Goal: Task Accomplishment & Management: Use online tool/utility

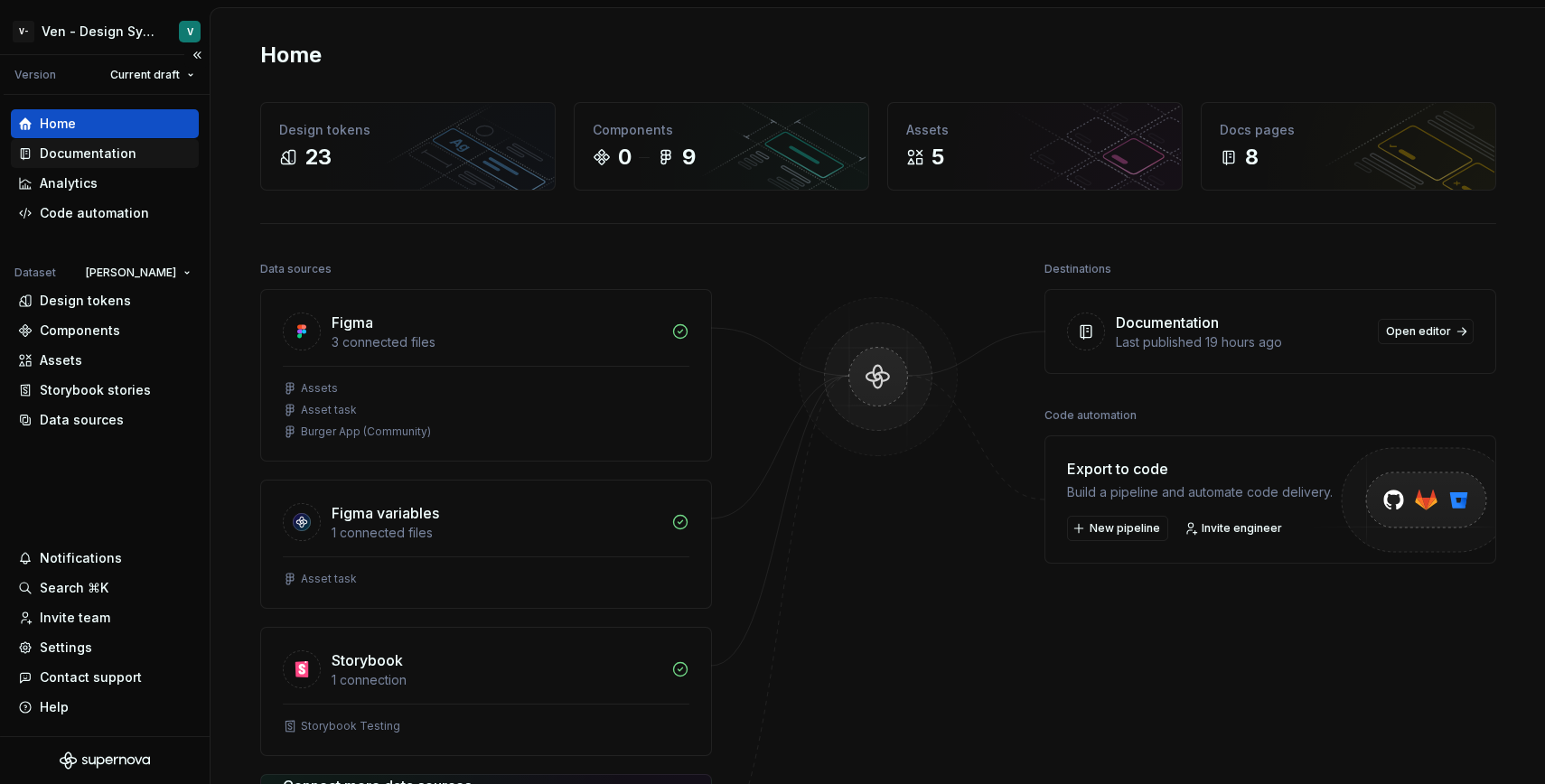
click at [106, 163] on div "Documentation" at bounding box center [104, 153] width 188 height 29
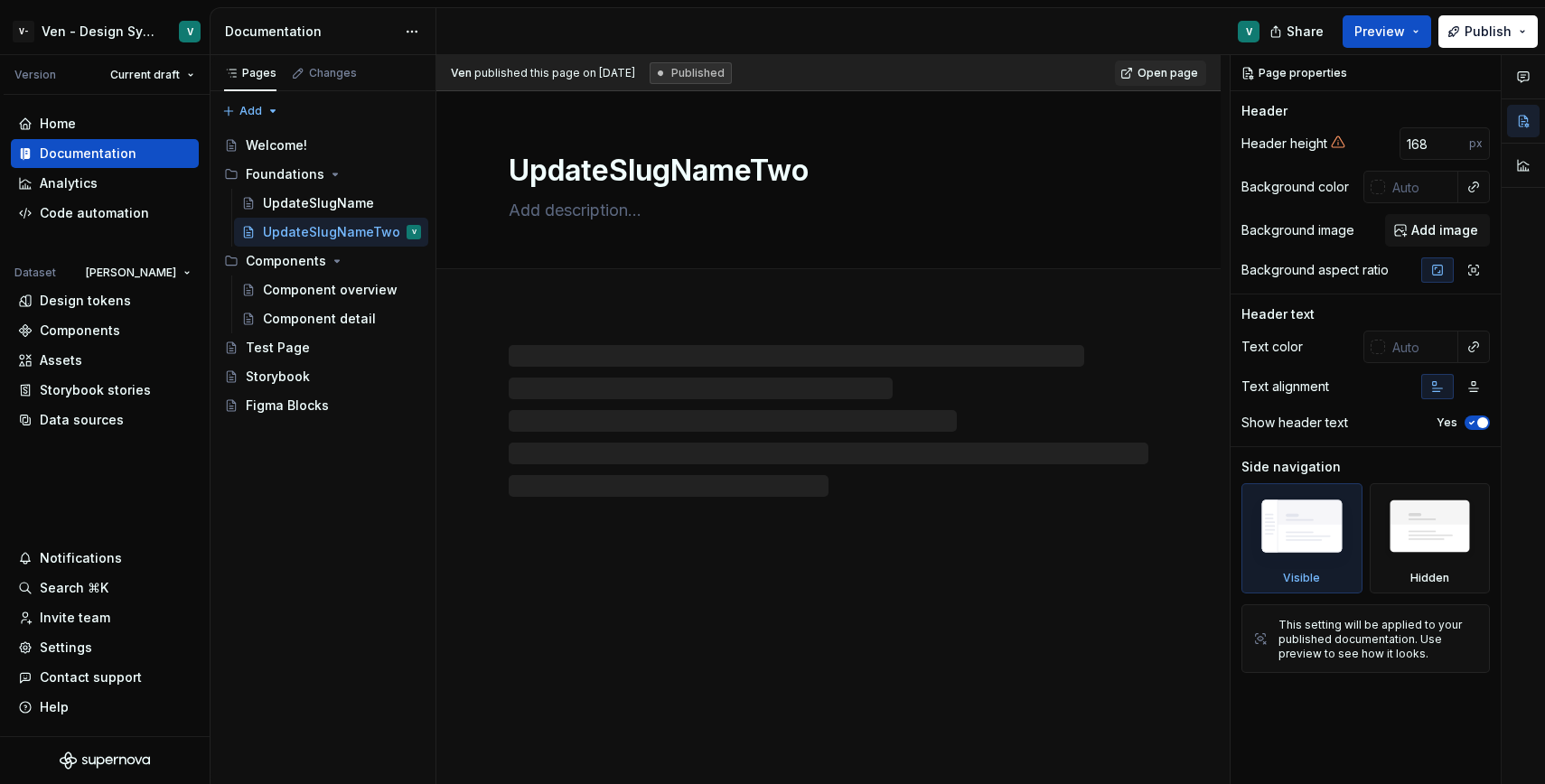
type textarea "*"
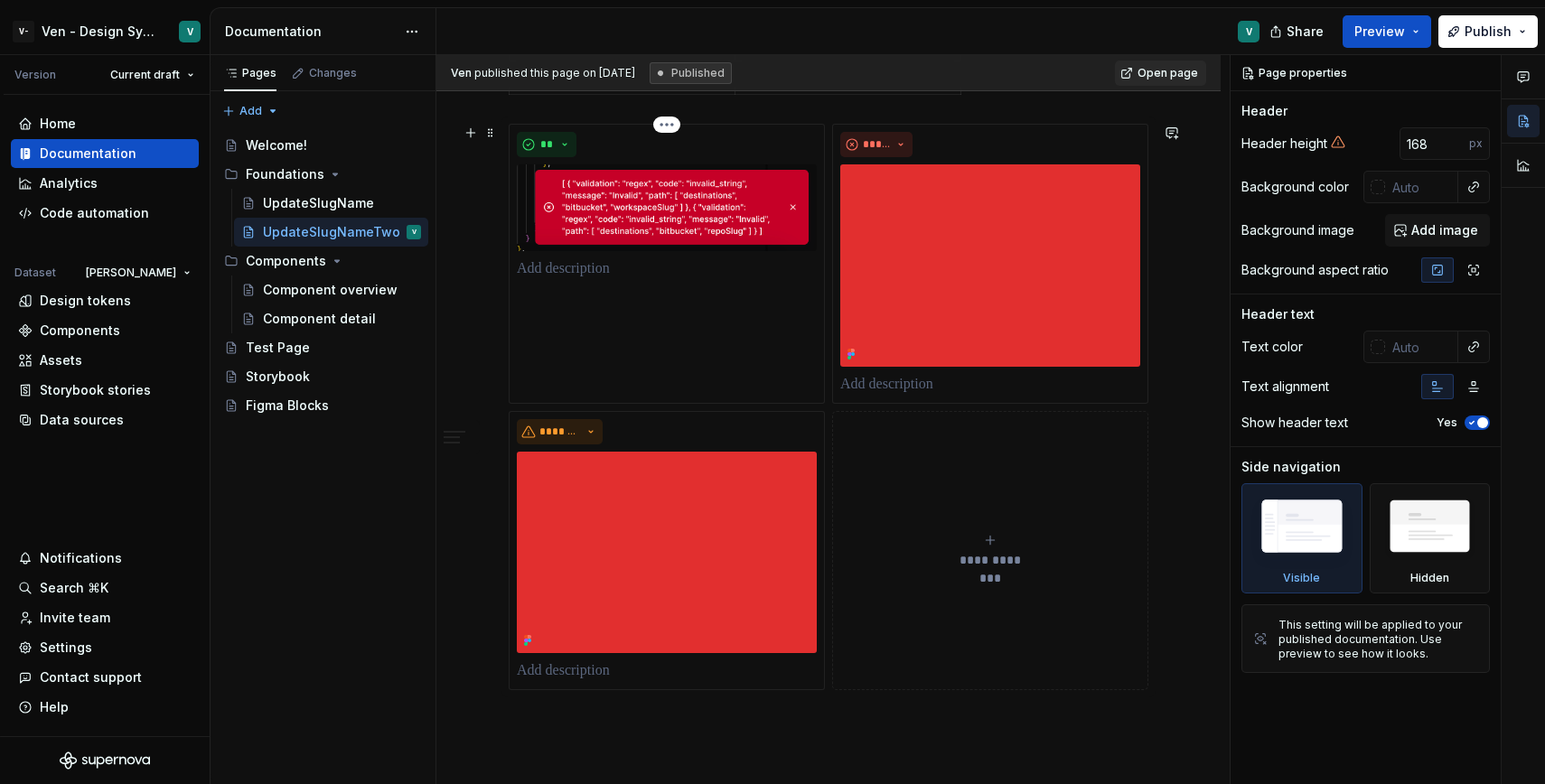
scroll to position [1808, 0]
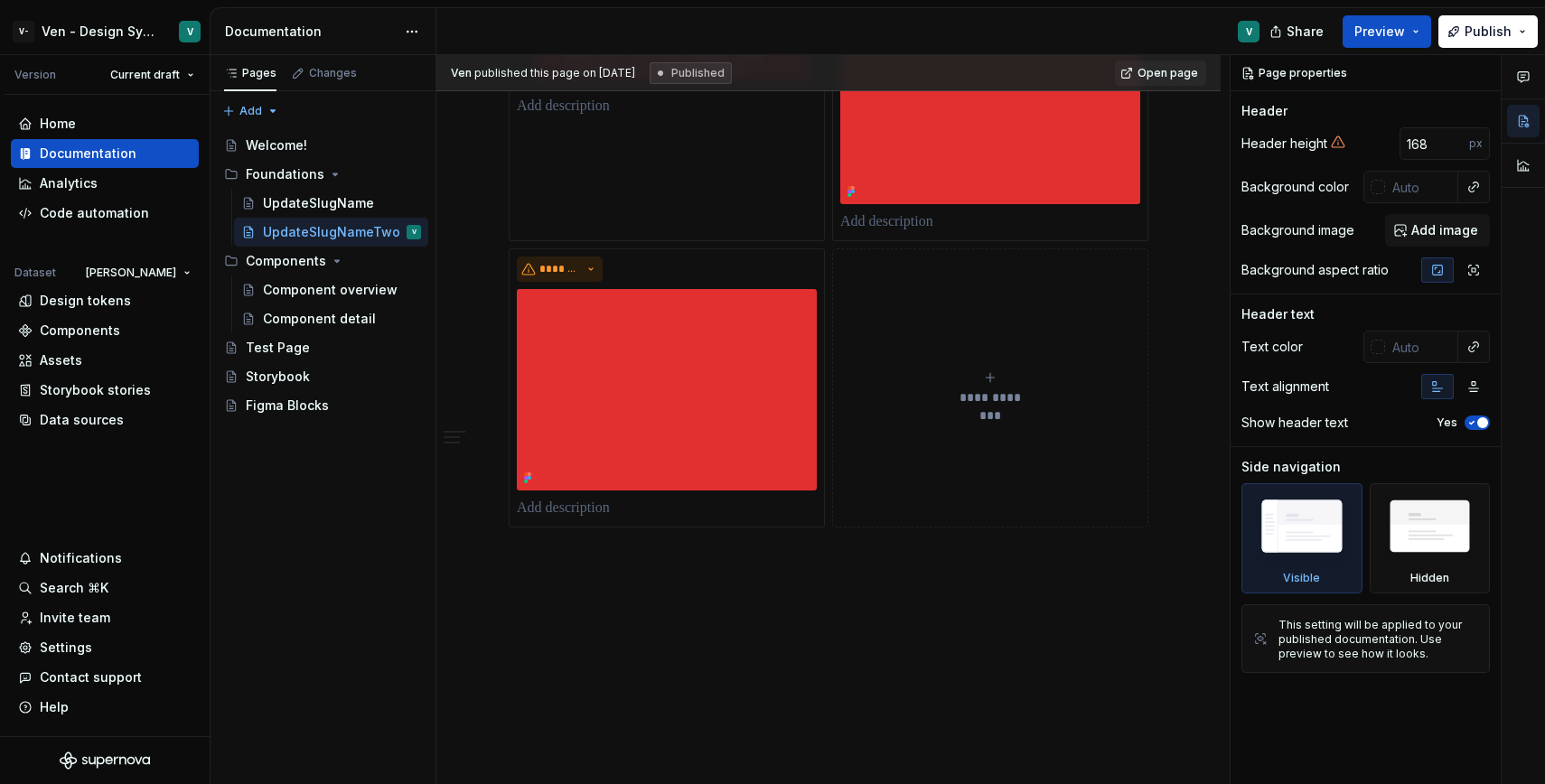
click at [983, 406] on button "**********" at bounding box center [990, 388] width 316 height 280
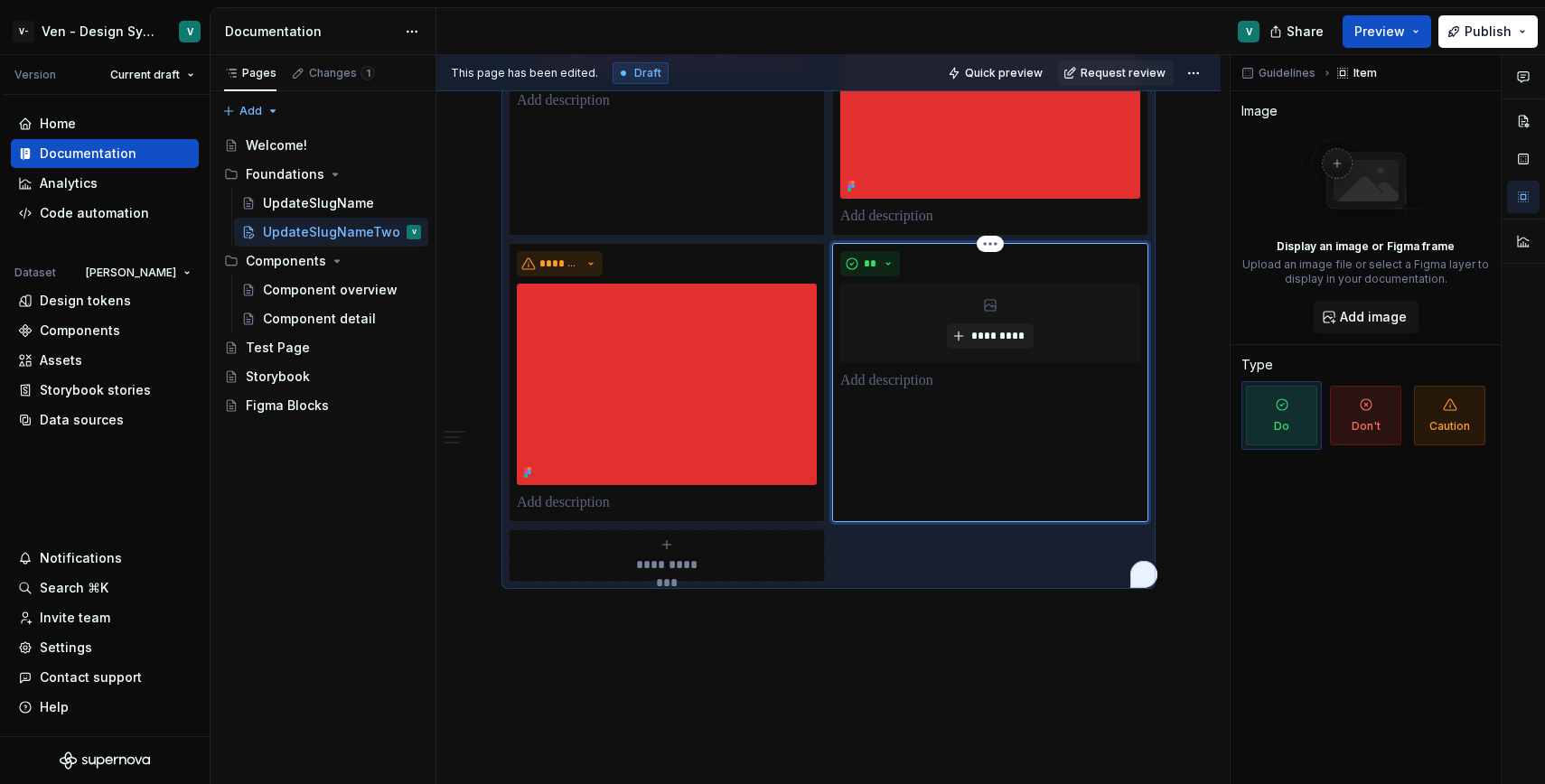
click at [917, 373] on p "To enrich screen reader interactions, please activate Accessibility in Grammarl…" at bounding box center [990, 380] width 300 height 22
click at [917, 389] on p "To enrich screen reader interactions, please activate Accessibility in Grammarl…" at bounding box center [990, 380] width 300 height 22
click at [840, 397] on div "** *********" at bounding box center [990, 383] width 316 height 280
click at [872, 392] on p "To enrich screen reader interactions, please activate Accessibility in Grammarl…" at bounding box center [990, 380] width 300 height 22
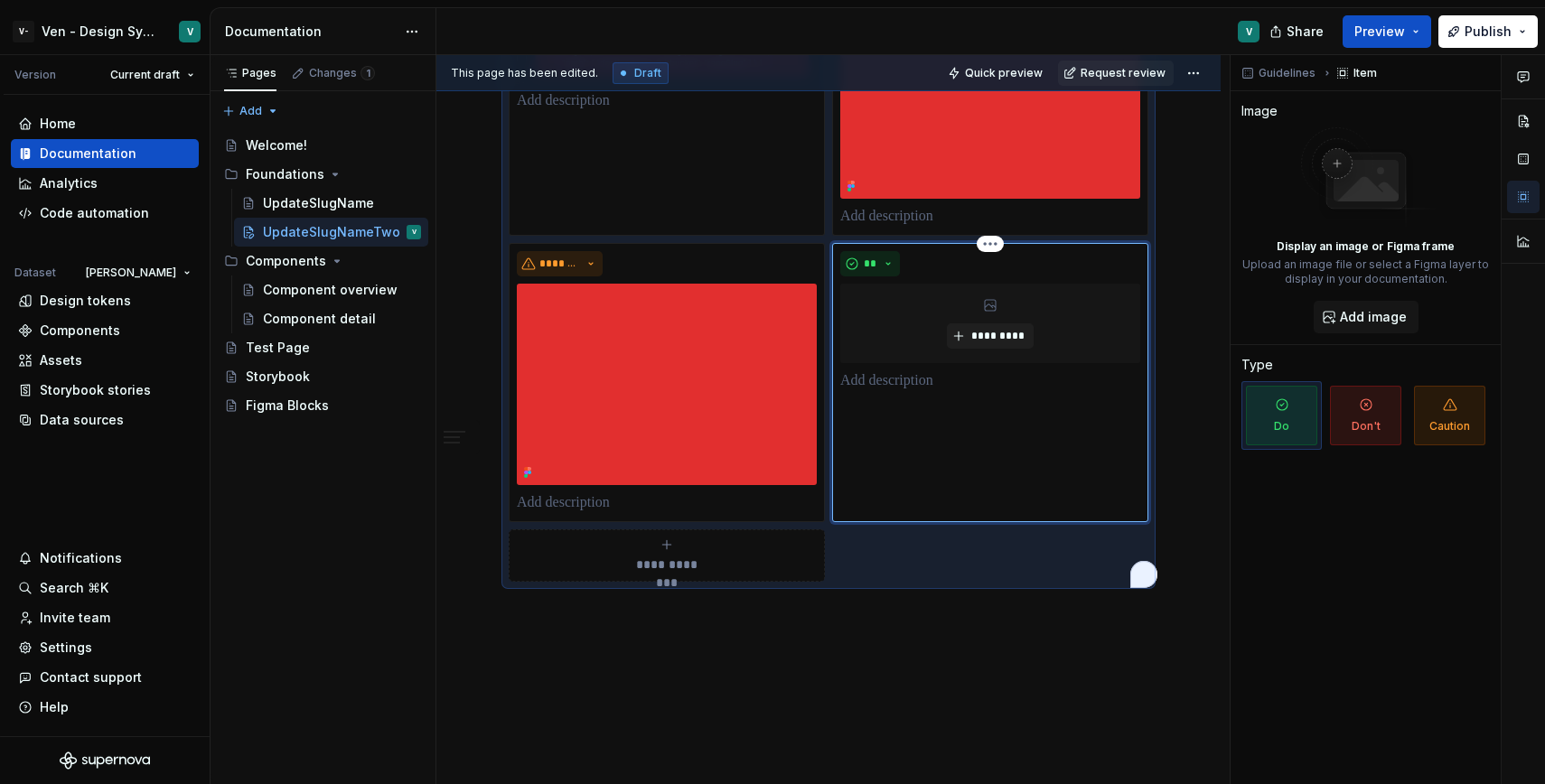
click at [872, 392] on p "To enrich screen reader interactions, please activate Accessibility in Grammarl…" at bounding box center [990, 380] width 300 height 22
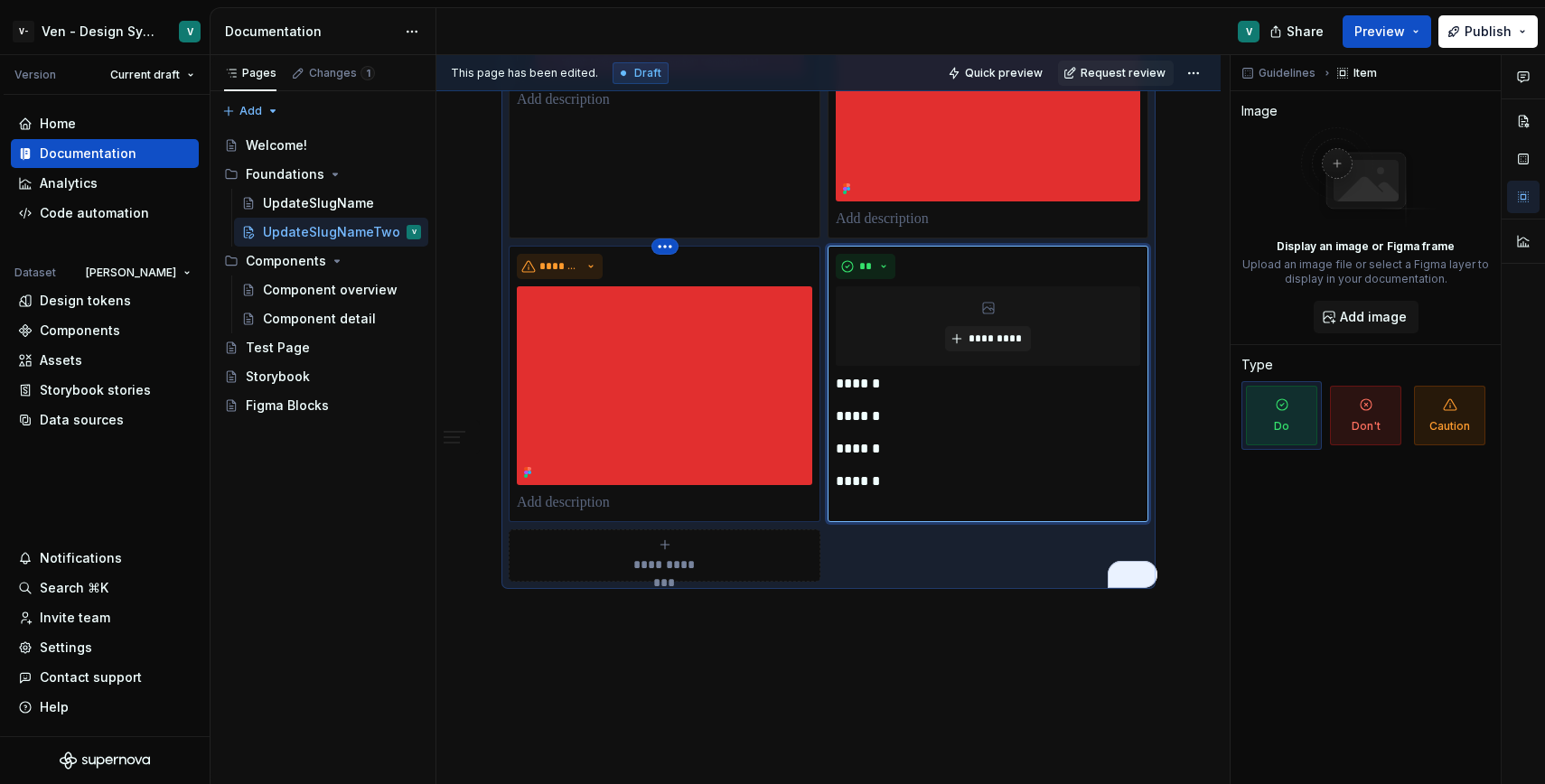
click at [671, 246] on html "V- Ven - Design System Test V Version Current draft Home Documentation Analytic…" at bounding box center [772, 392] width 1545 height 784
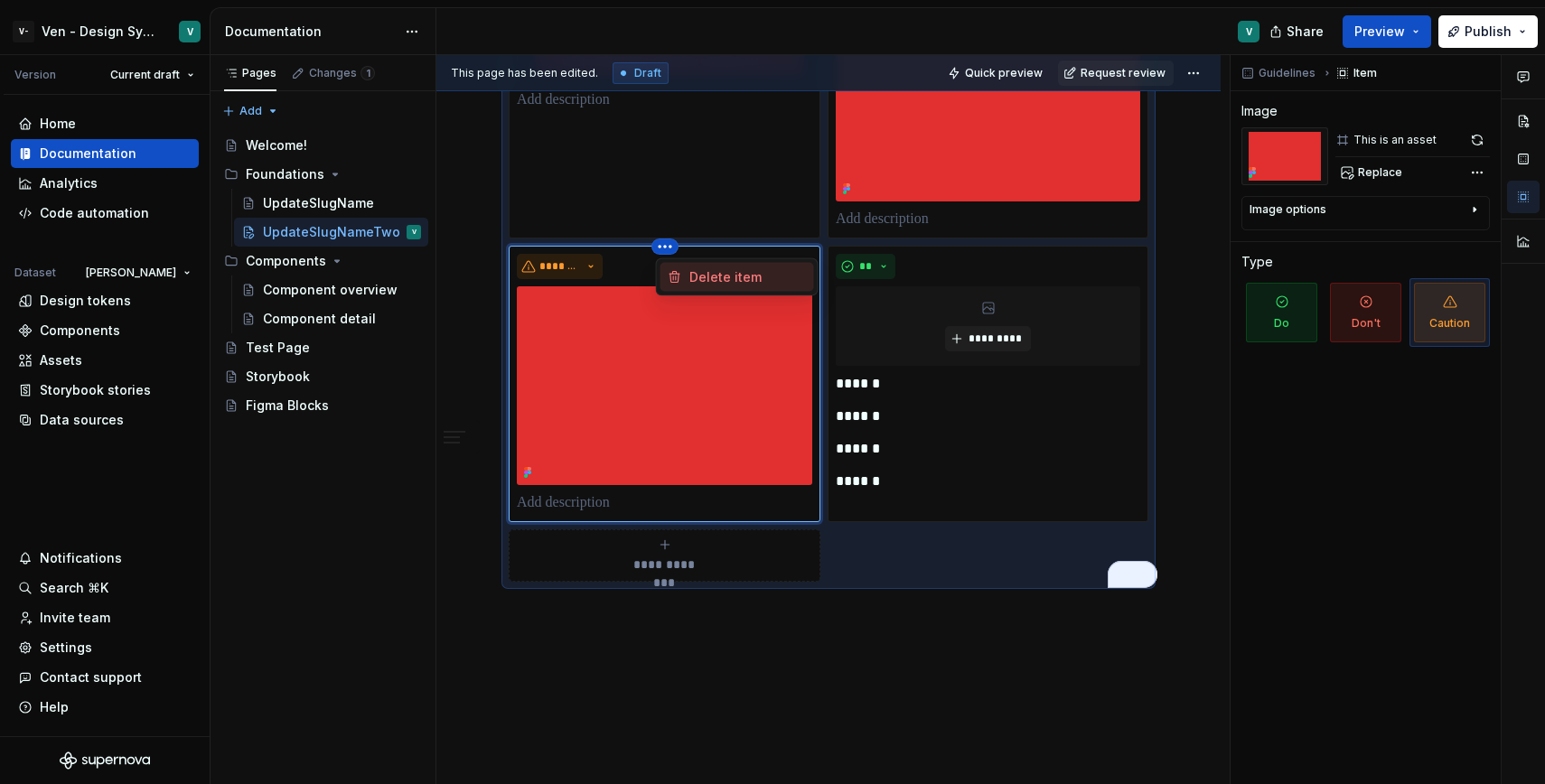
click at [719, 281] on div "Delete item" at bounding box center [747, 276] width 117 height 18
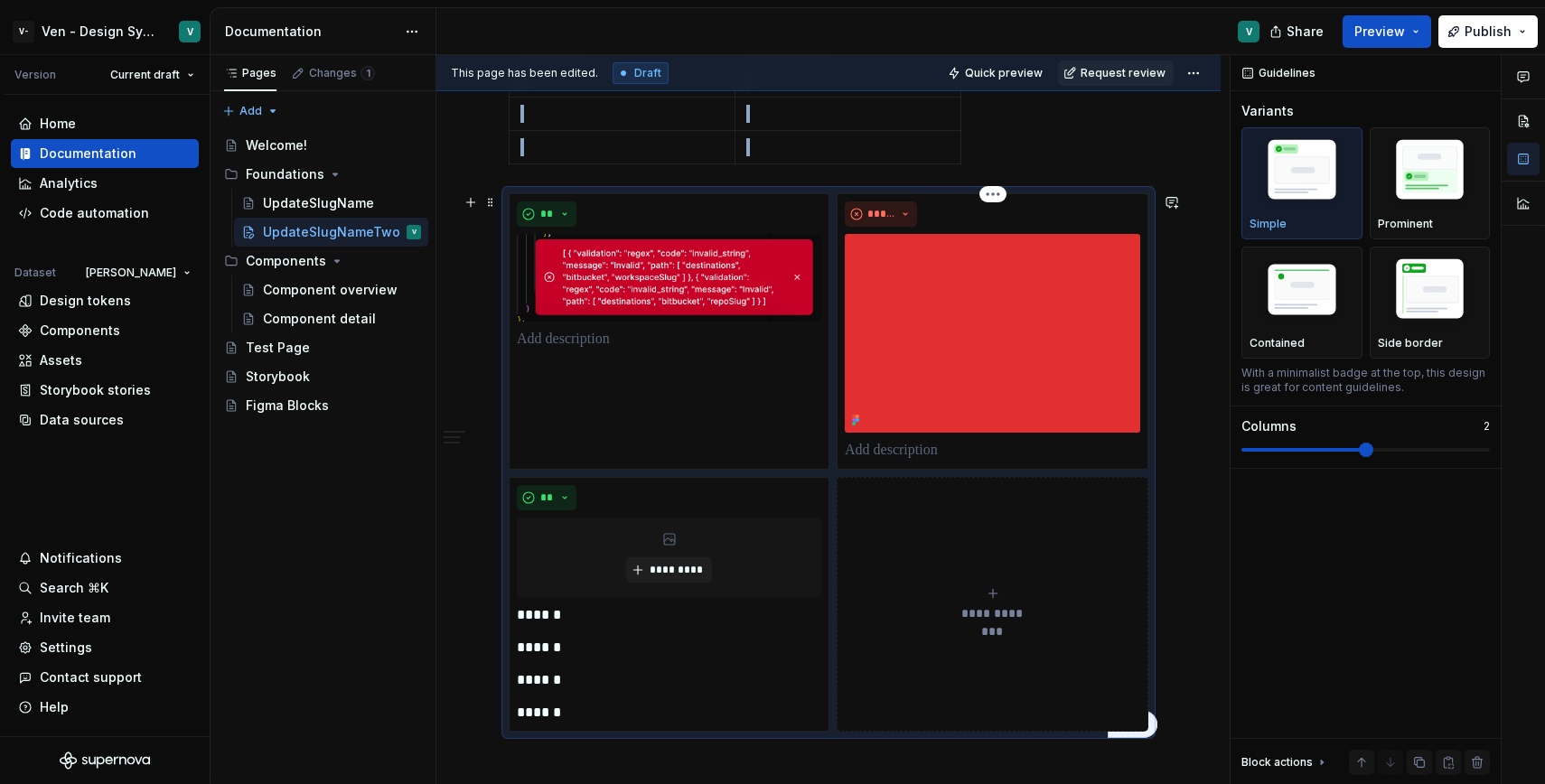
scroll to position [1566, 0]
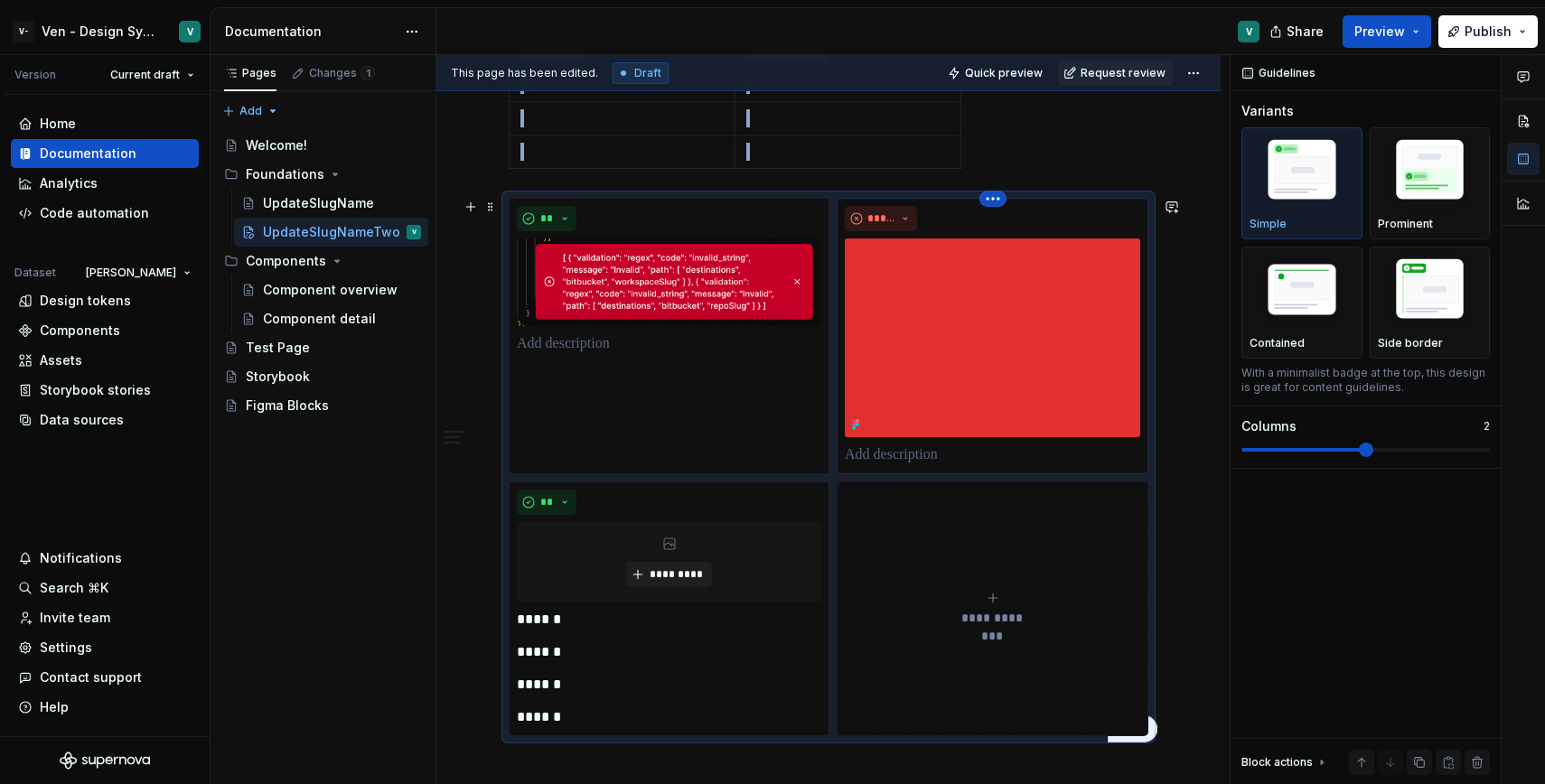
click at [999, 202] on html "V- Ven - Design System Test V Version Current draft Home Documentation Analytic…" at bounding box center [772, 392] width 1545 height 784
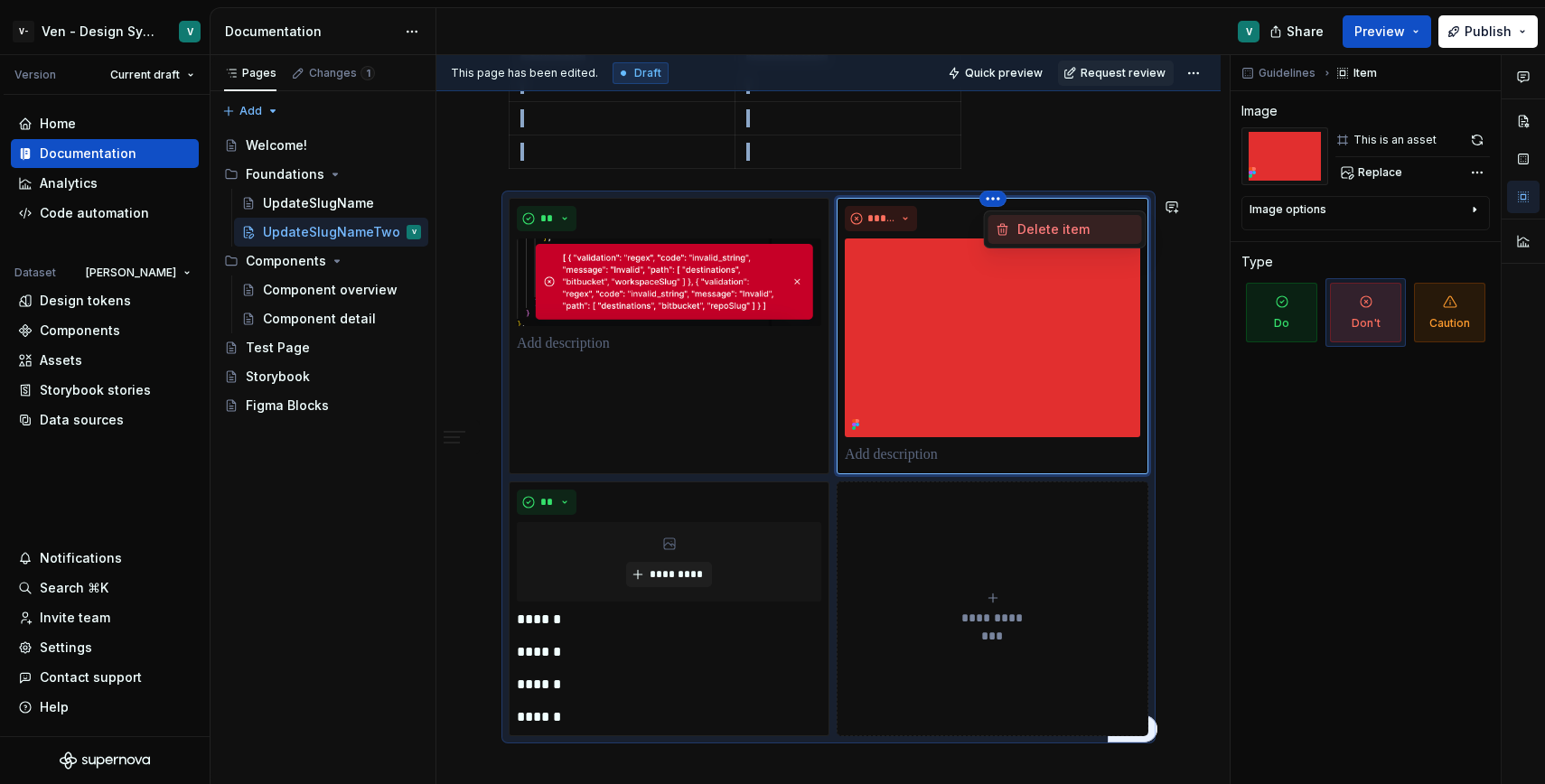
click at [1047, 225] on div "Delete item" at bounding box center [1076, 229] width 117 height 18
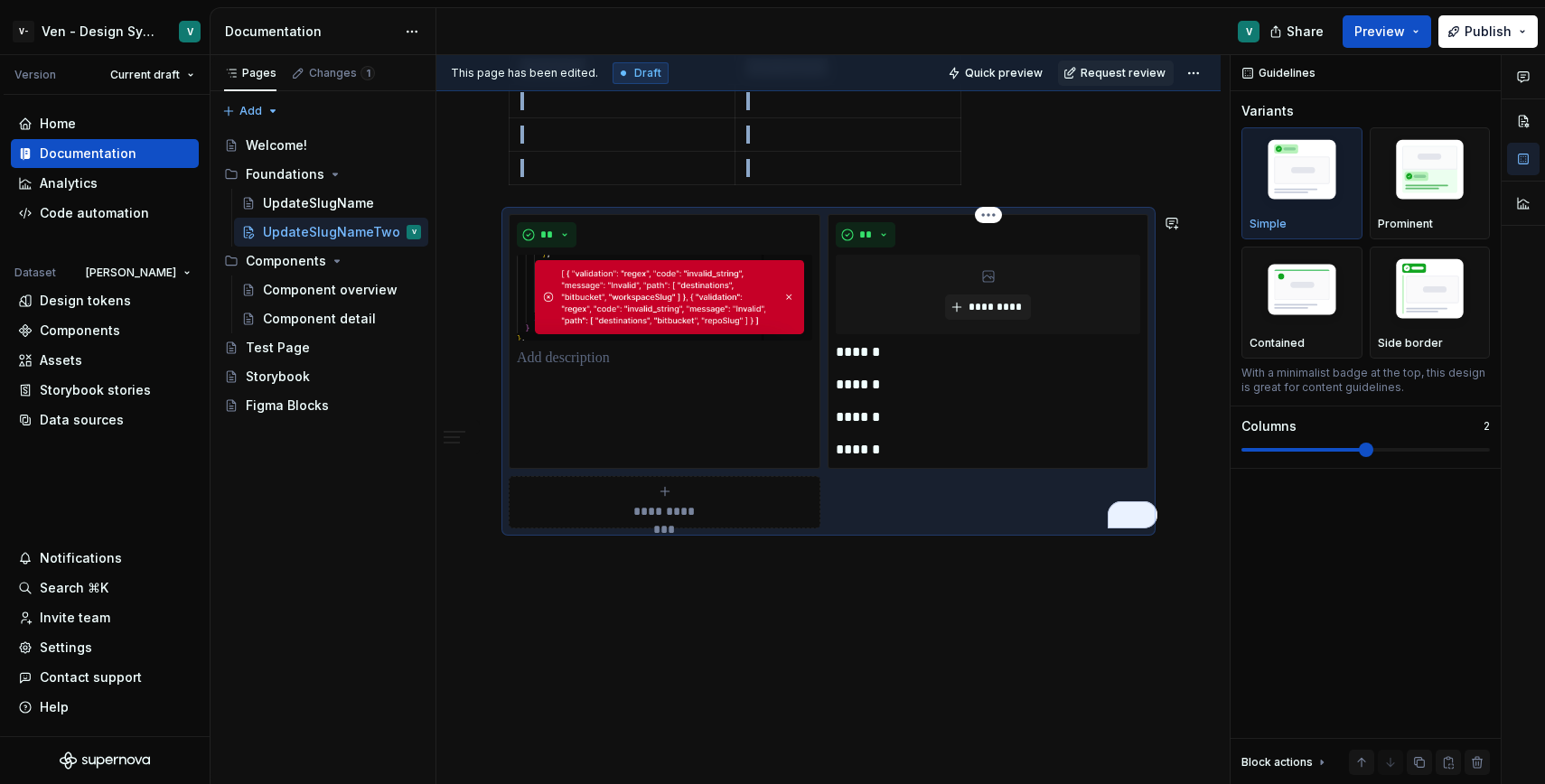
scroll to position [1550, 0]
click at [878, 222] on button "**" at bounding box center [865, 234] width 59 height 25
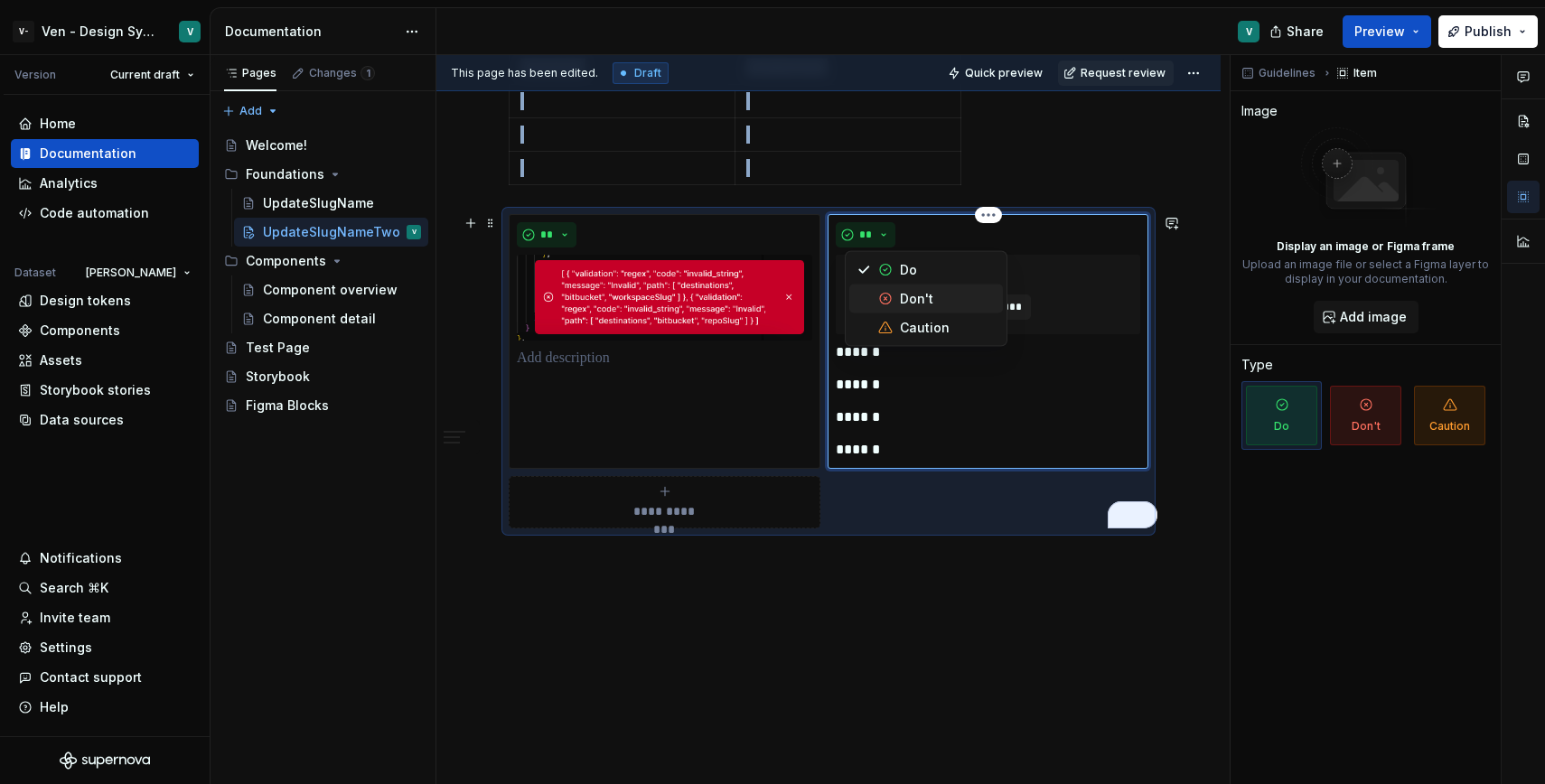
click at [898, 300] on span "Don't" at bounding box center [926, 299] width 154 height 29
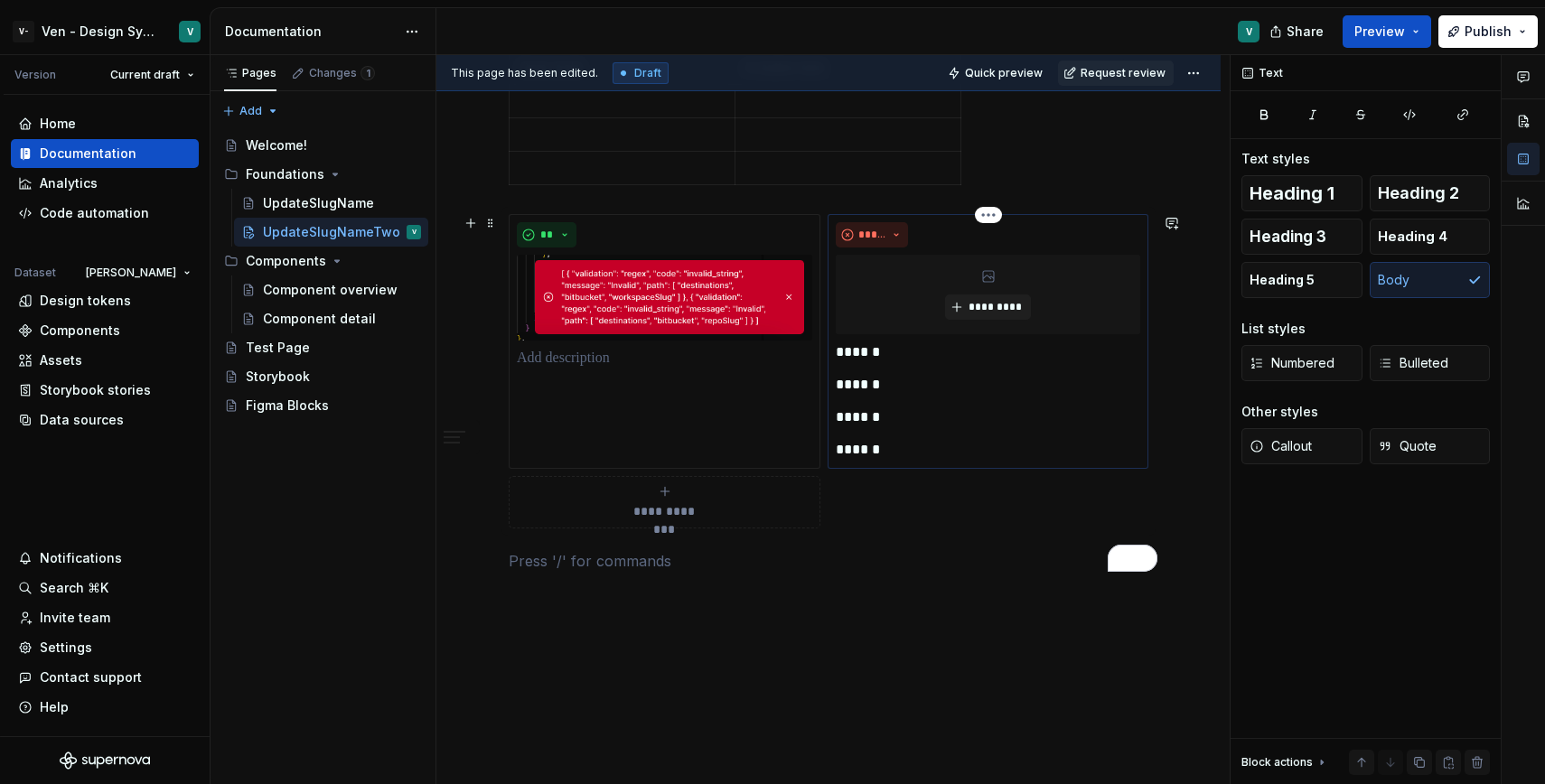
click at [1078, 316] on div "*********" at bounding box center [987, 294] width 305 height 79
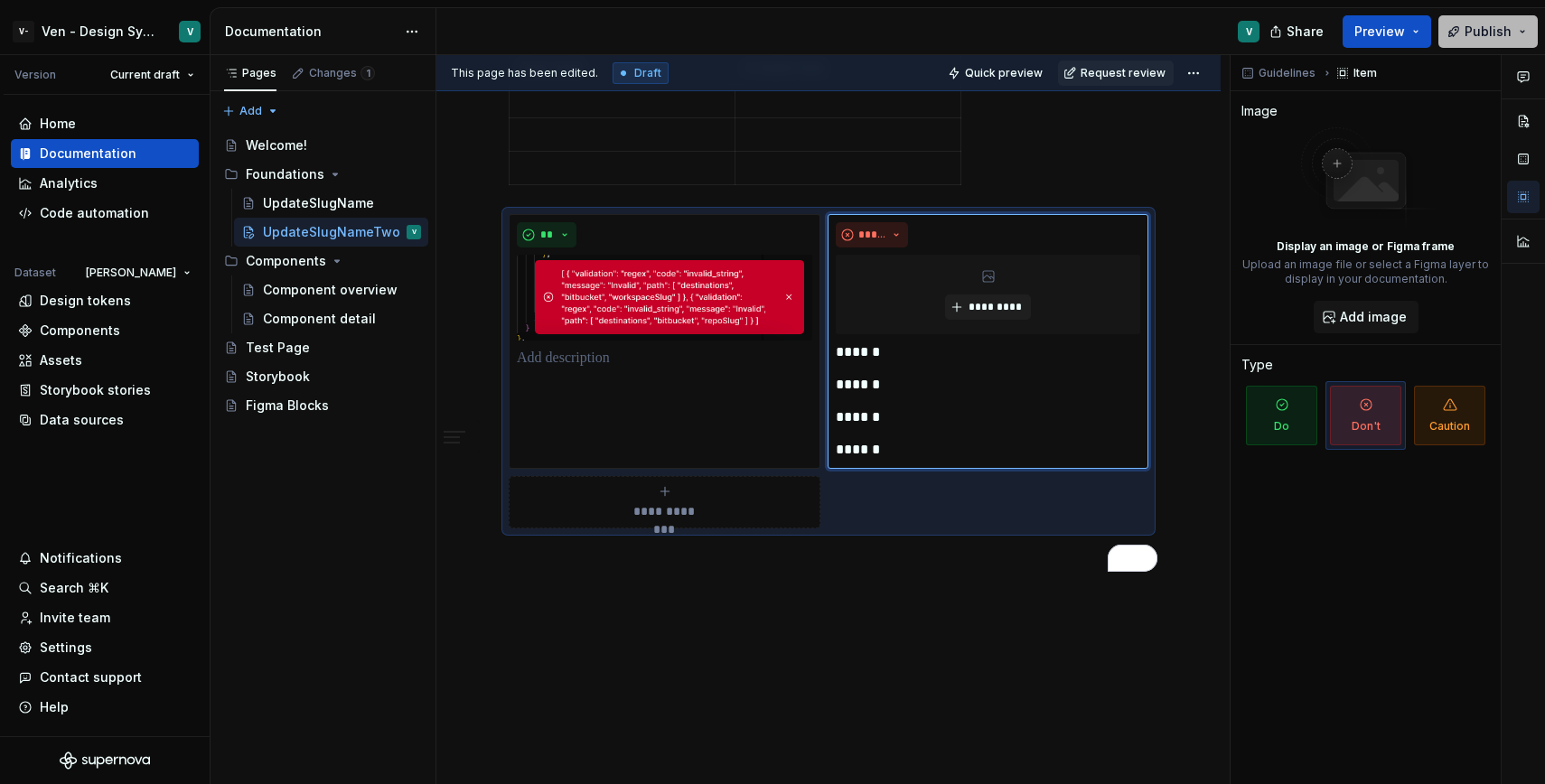
click at [1476, 31] on span "Publish" at bounding box center [1488, 31] width 47 height 18
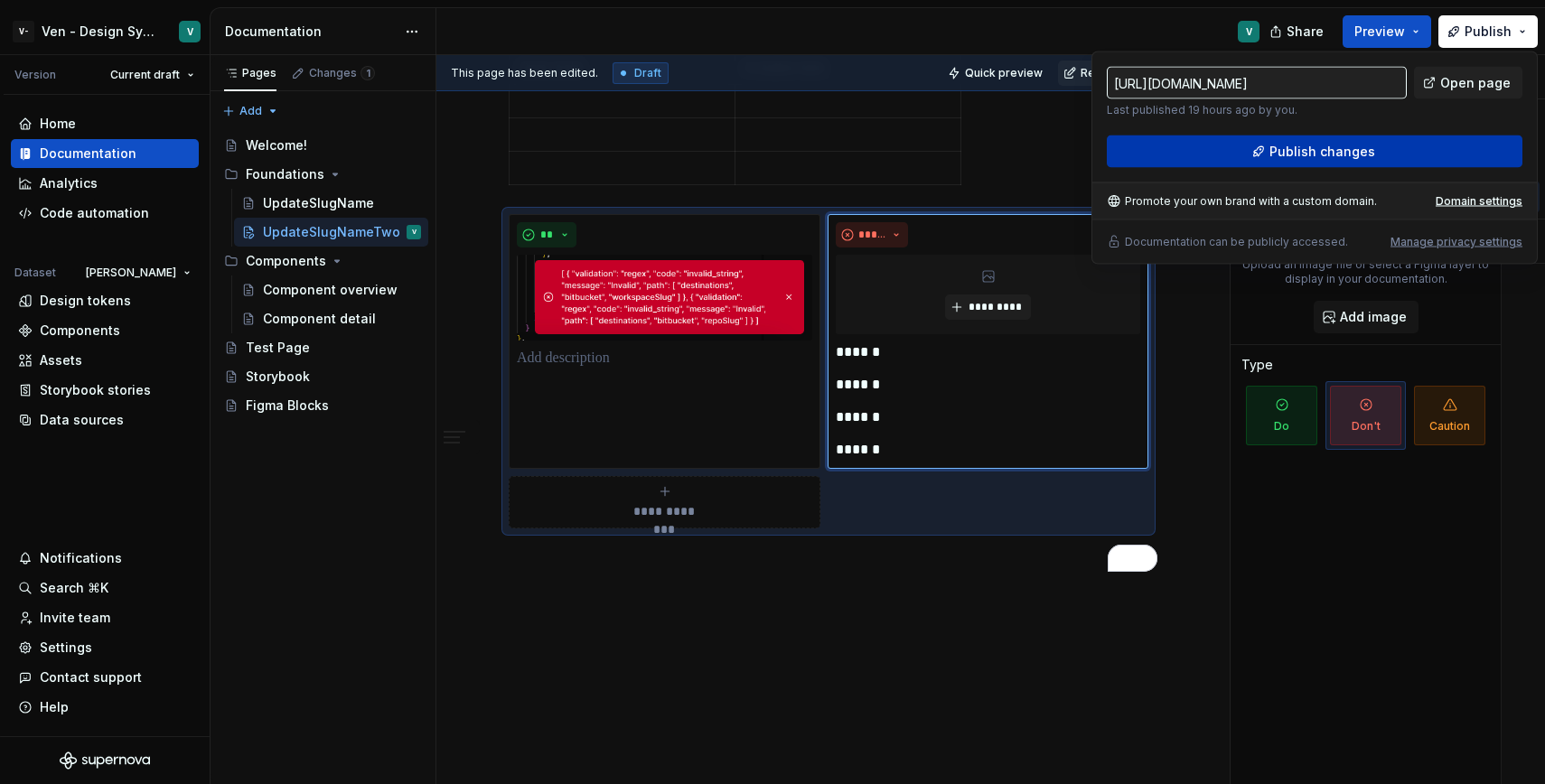
click at [1408, 154] on button "Publish changes" at bounding box center [1315, 152] width 415 height 32
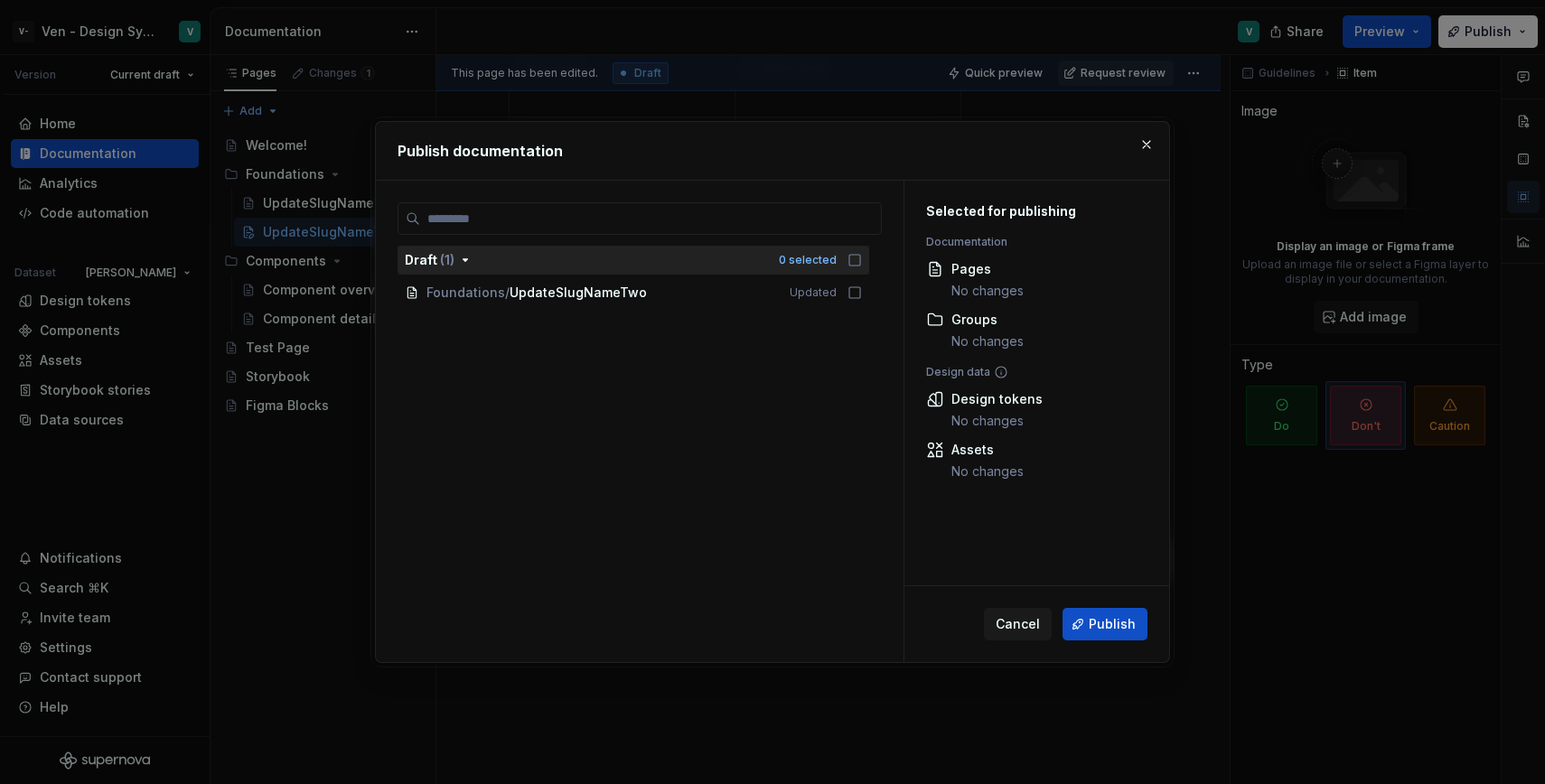
click at [848, 261] on div "0 selected" at bounding box center [820, 259] width 83 height 18
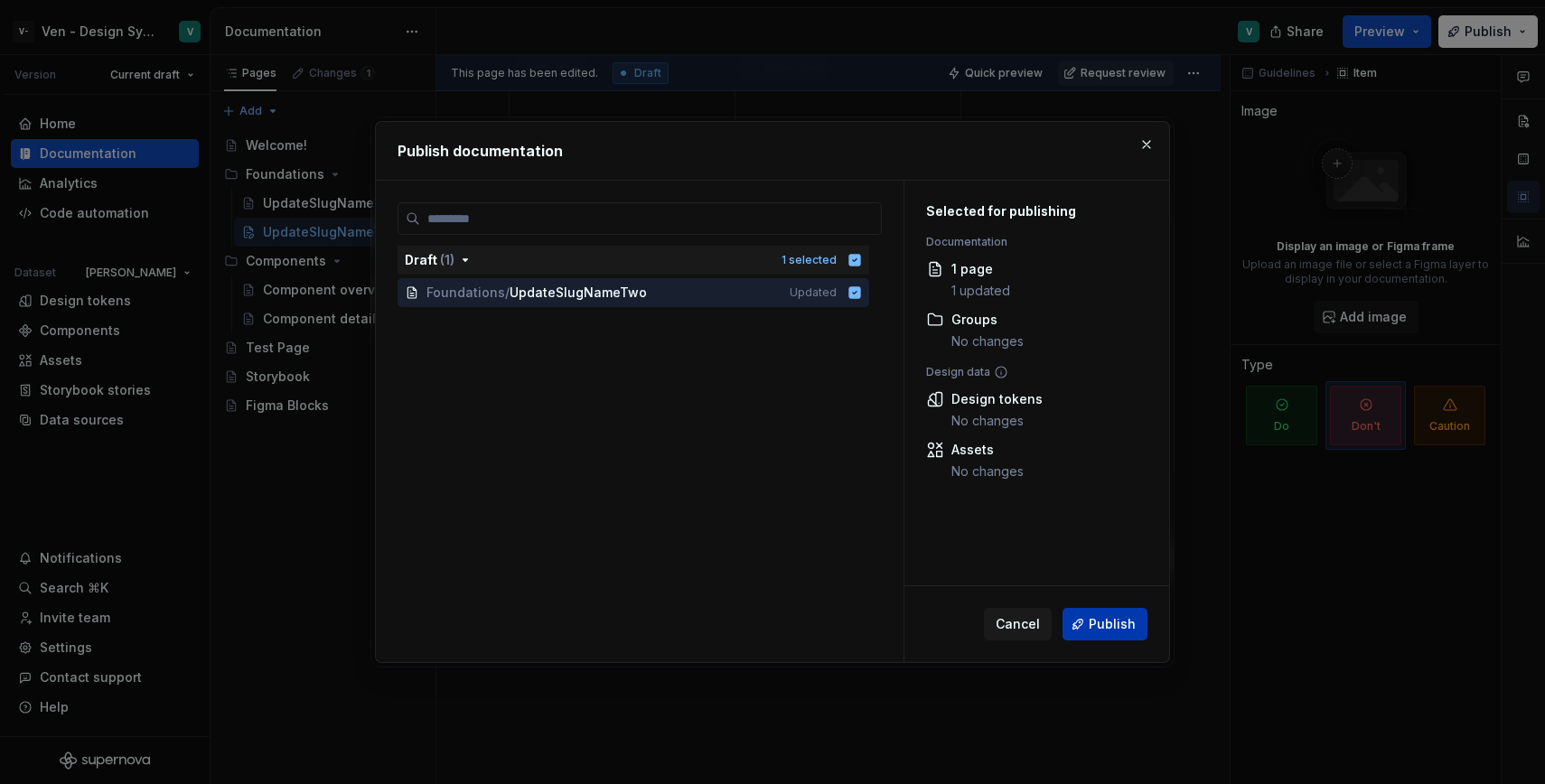
click at [1103, 620] on span "Publish" at bounding box center [1113, 624] width 47 height 18
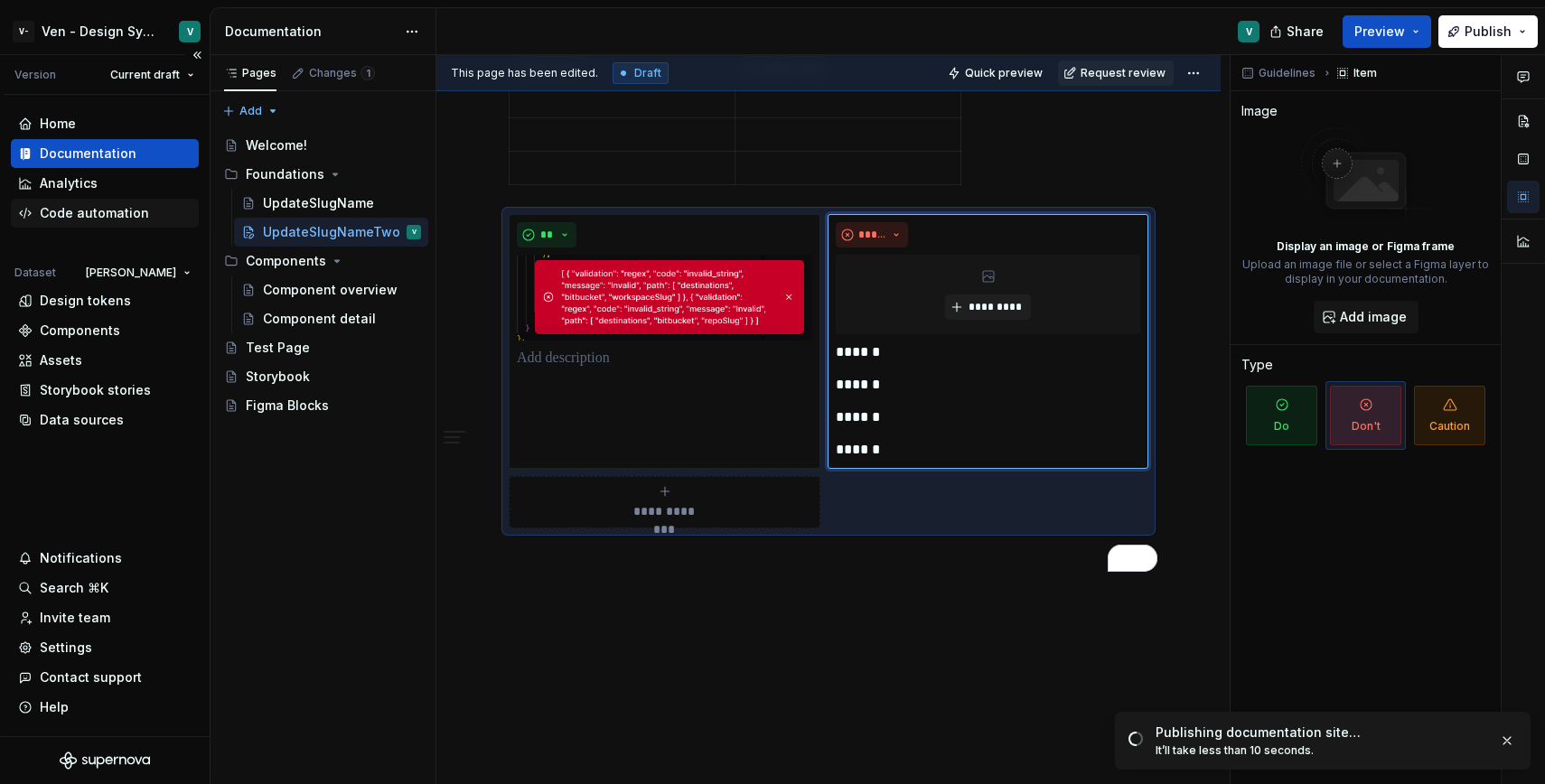
type textarea "*"
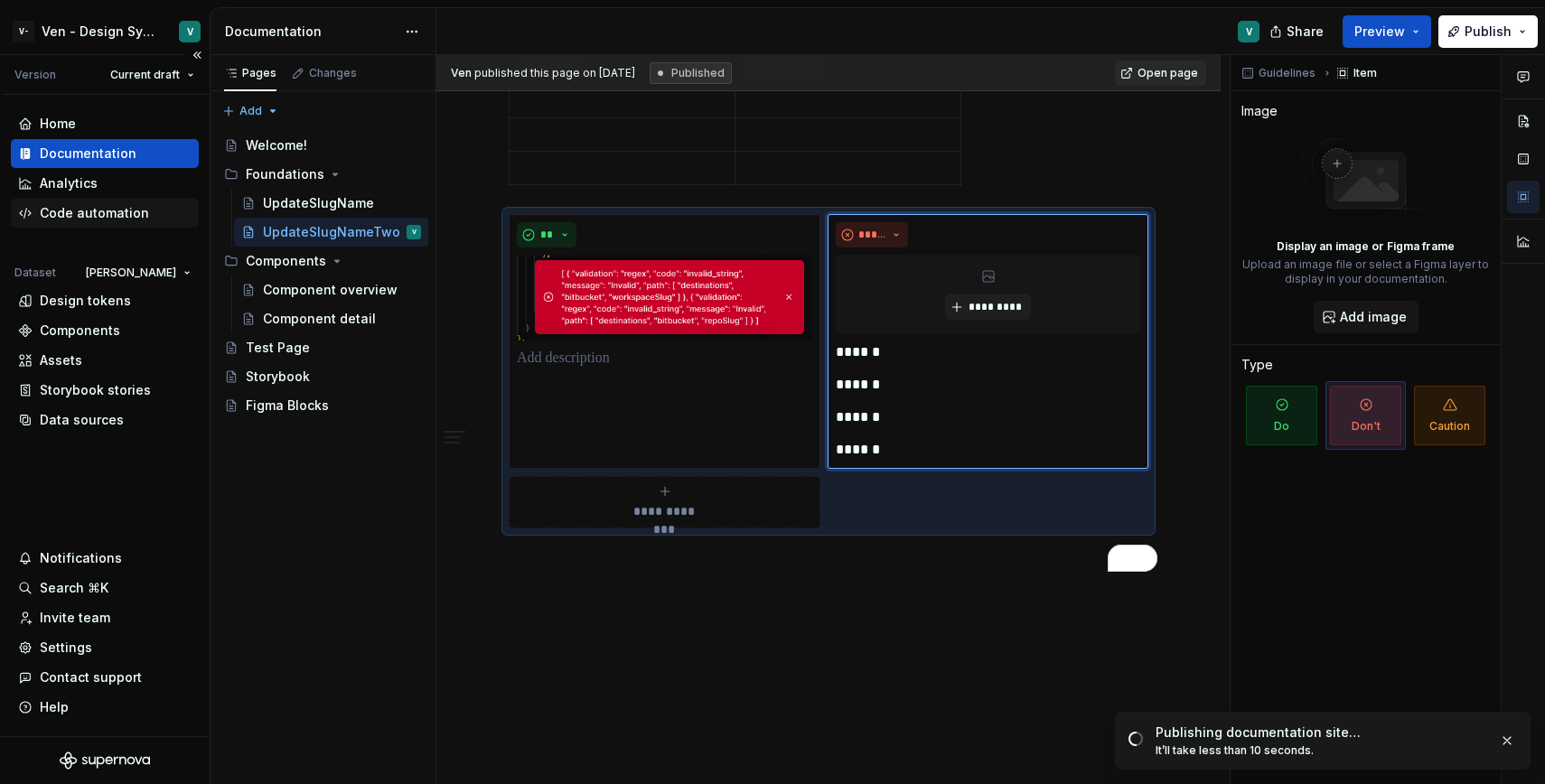
click at [140, 204] on div "Code automation" at bounding box center [94, 212] width 109 height 18
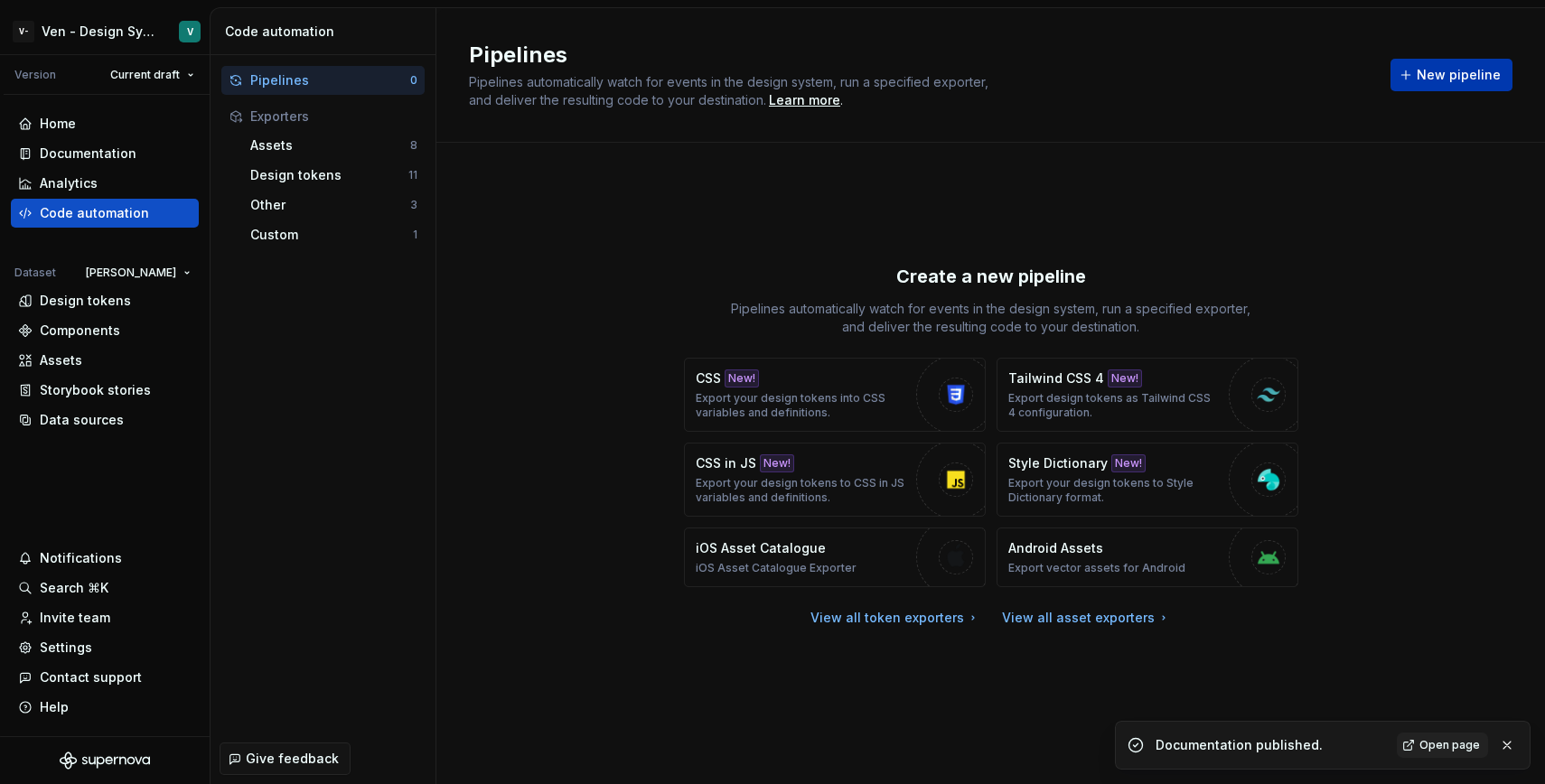
click at [1453, 70] on span "New pipeline" at bounding box center [1458, 75] width 84 height 18
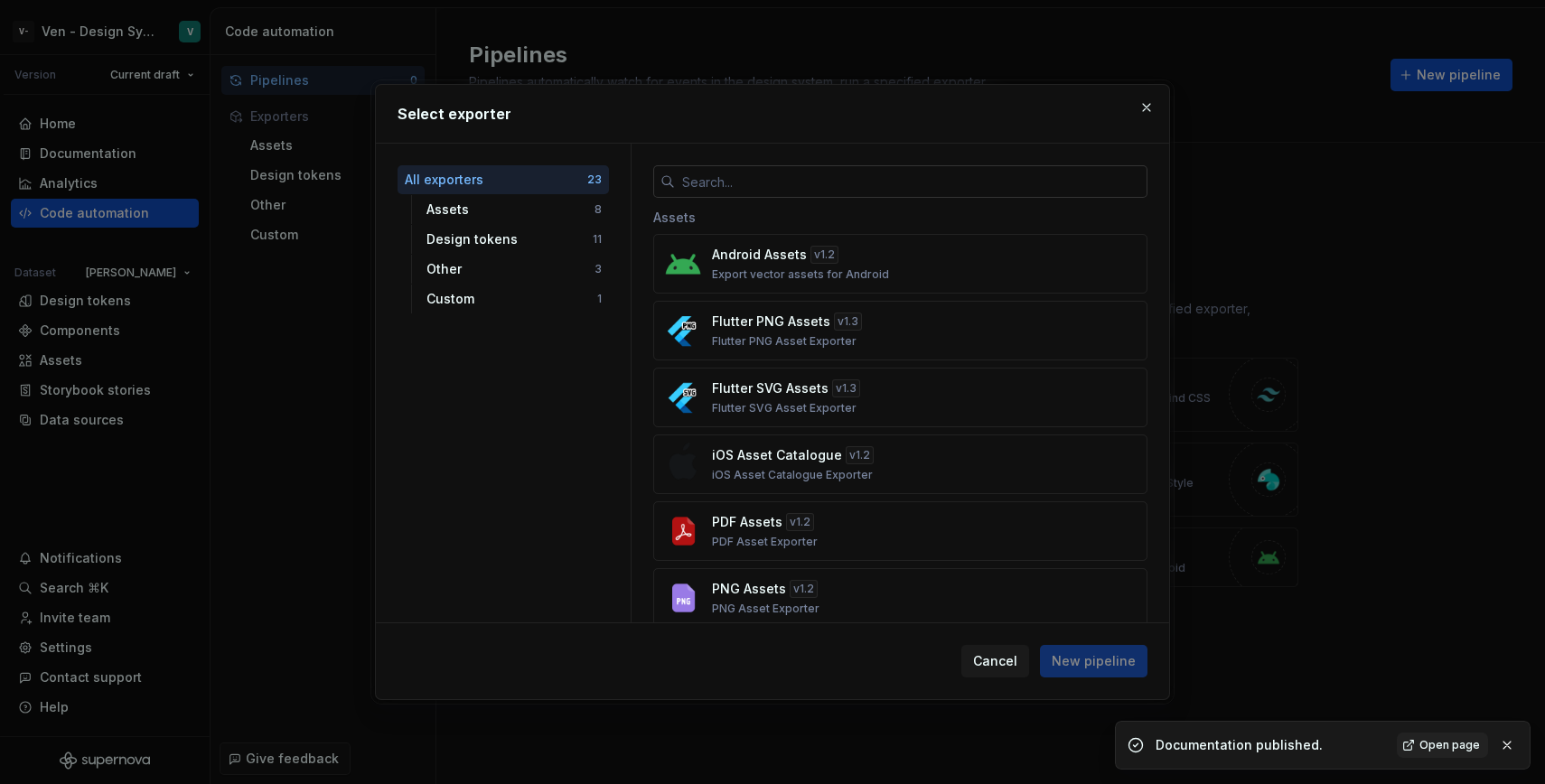
click at [802, 192] on input "text" at bounding box center [911, 181] width 473 height 32
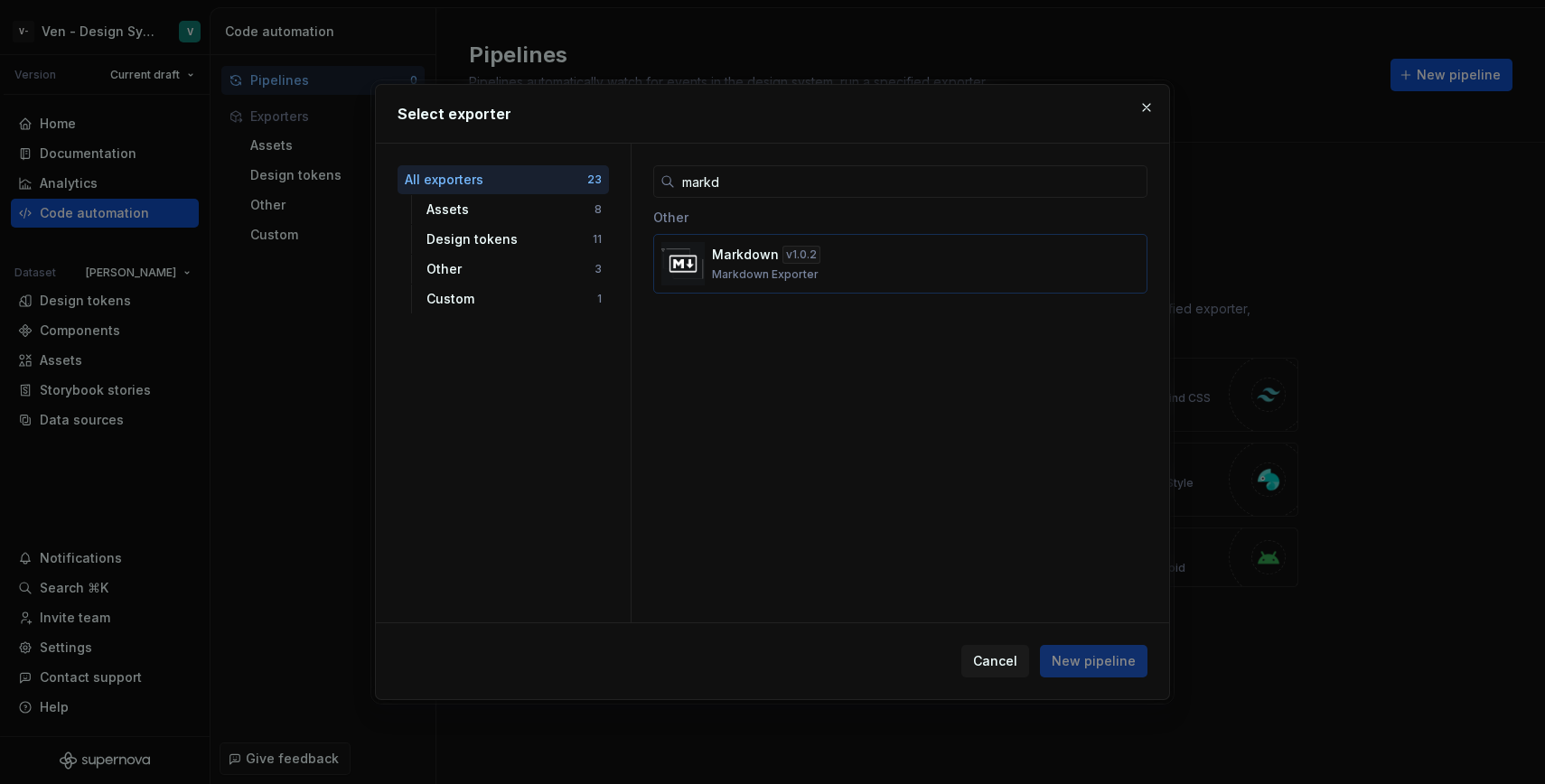
type input "markd"
click at [834, 263] on div "Markdown v 1.0.2 Markdown Exporter" at bounding box center [895, 263] width 366 height 36
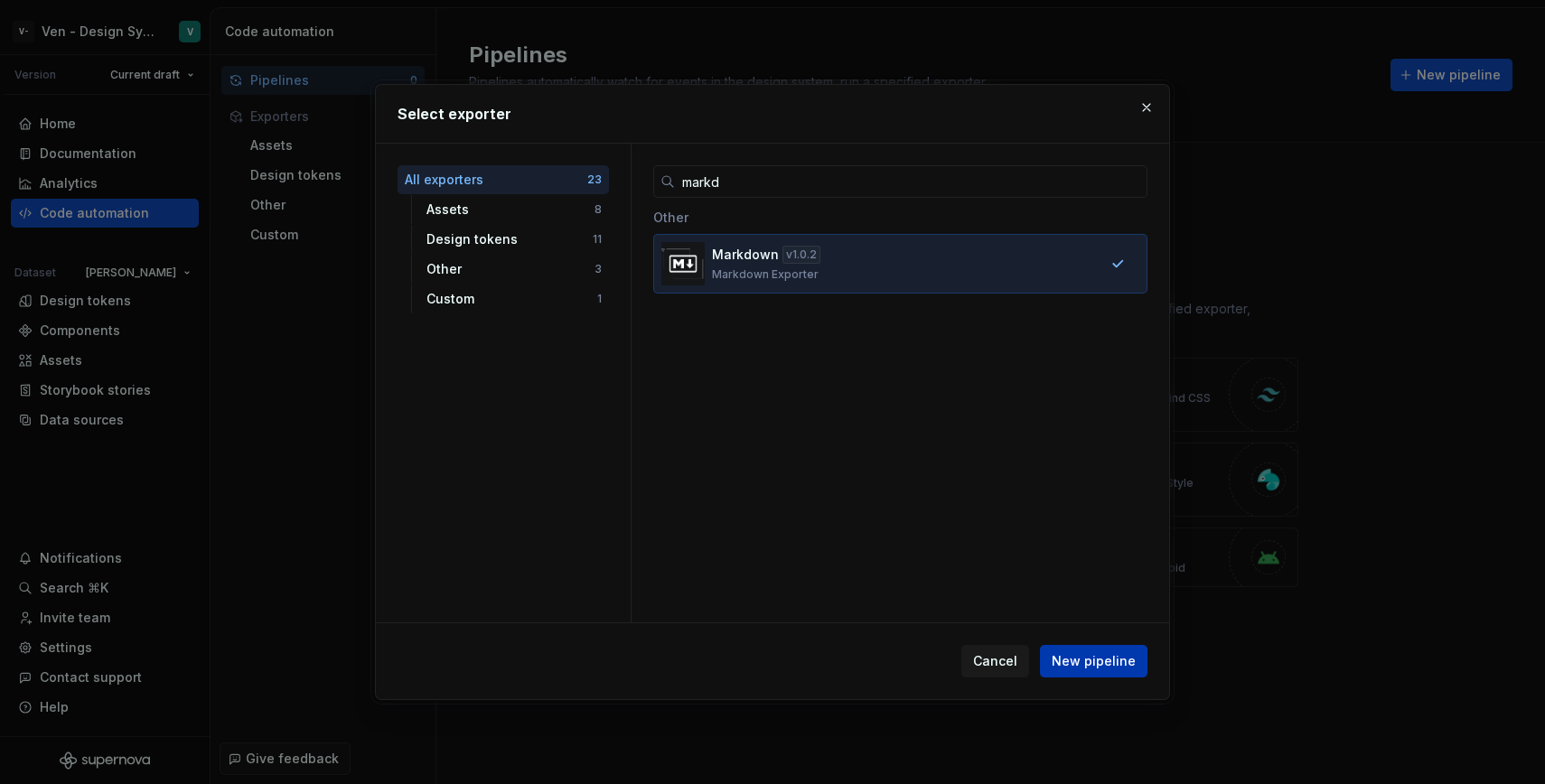
click at [1105, 661] on span "New pipeline" at bounding box center [1093, 660] width 84 height 18
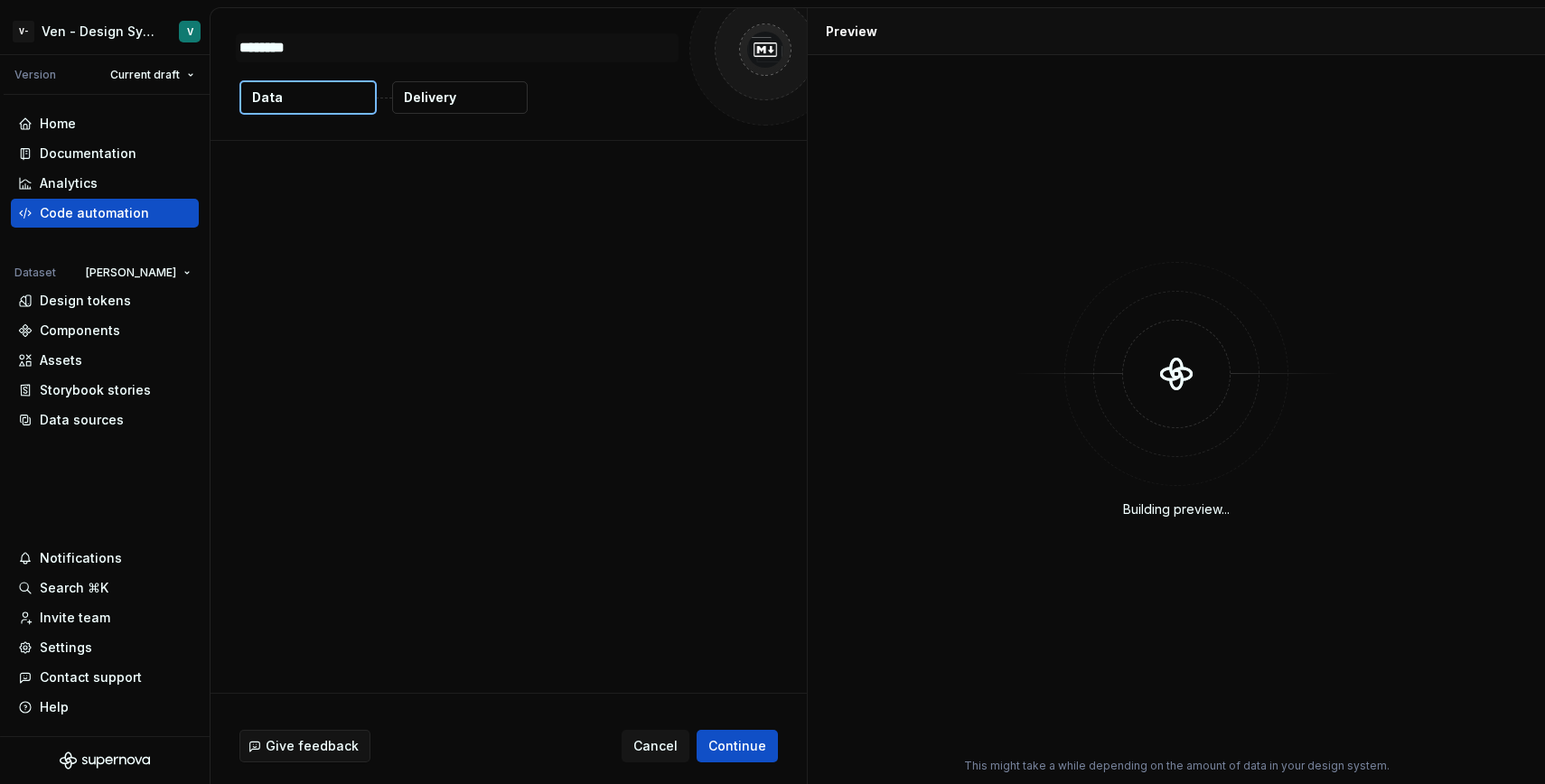
type textarea "*"
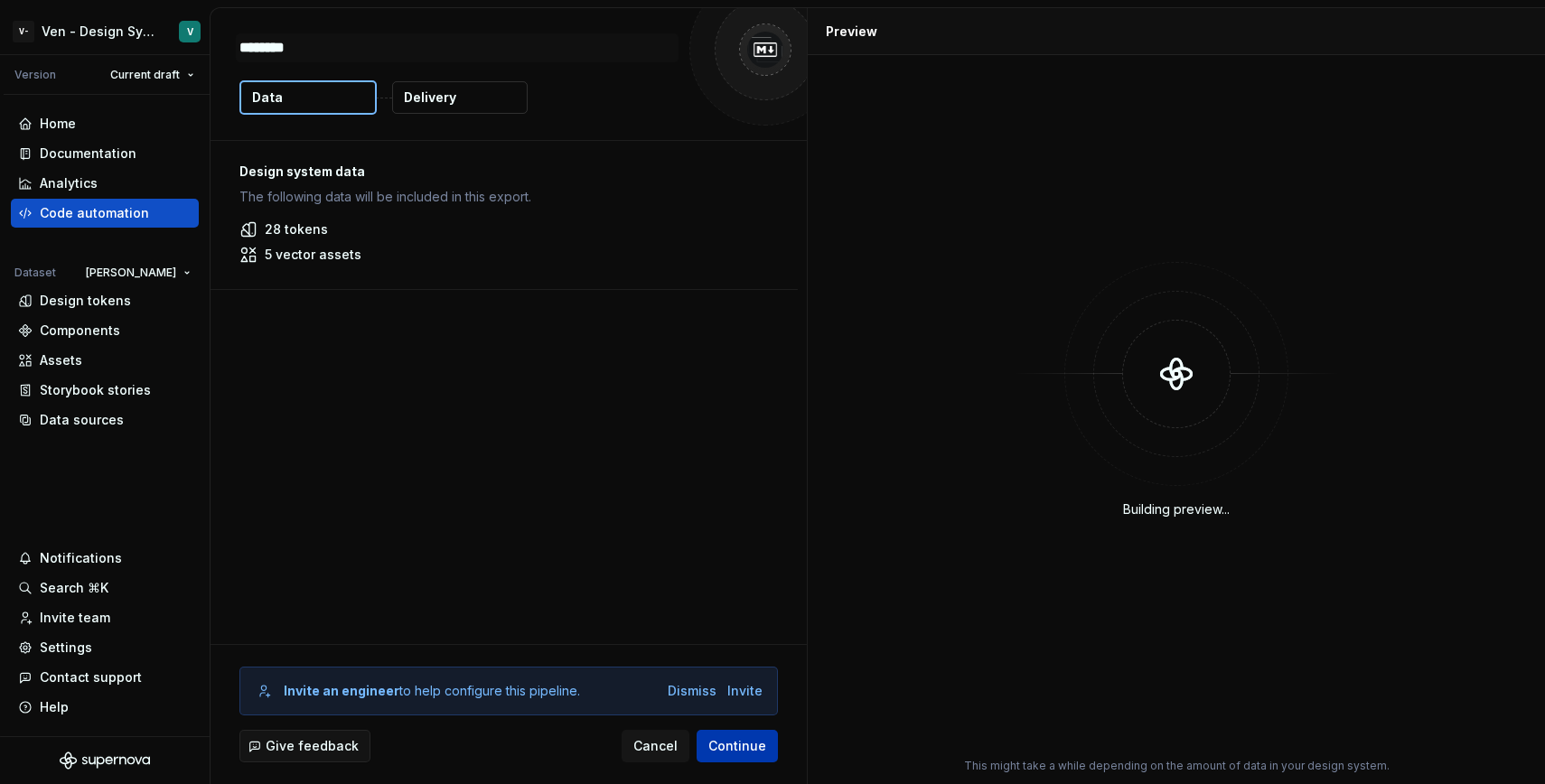
click at [755, 737] on span "Continue" at bounding box center [737, 745] width 58 height 18
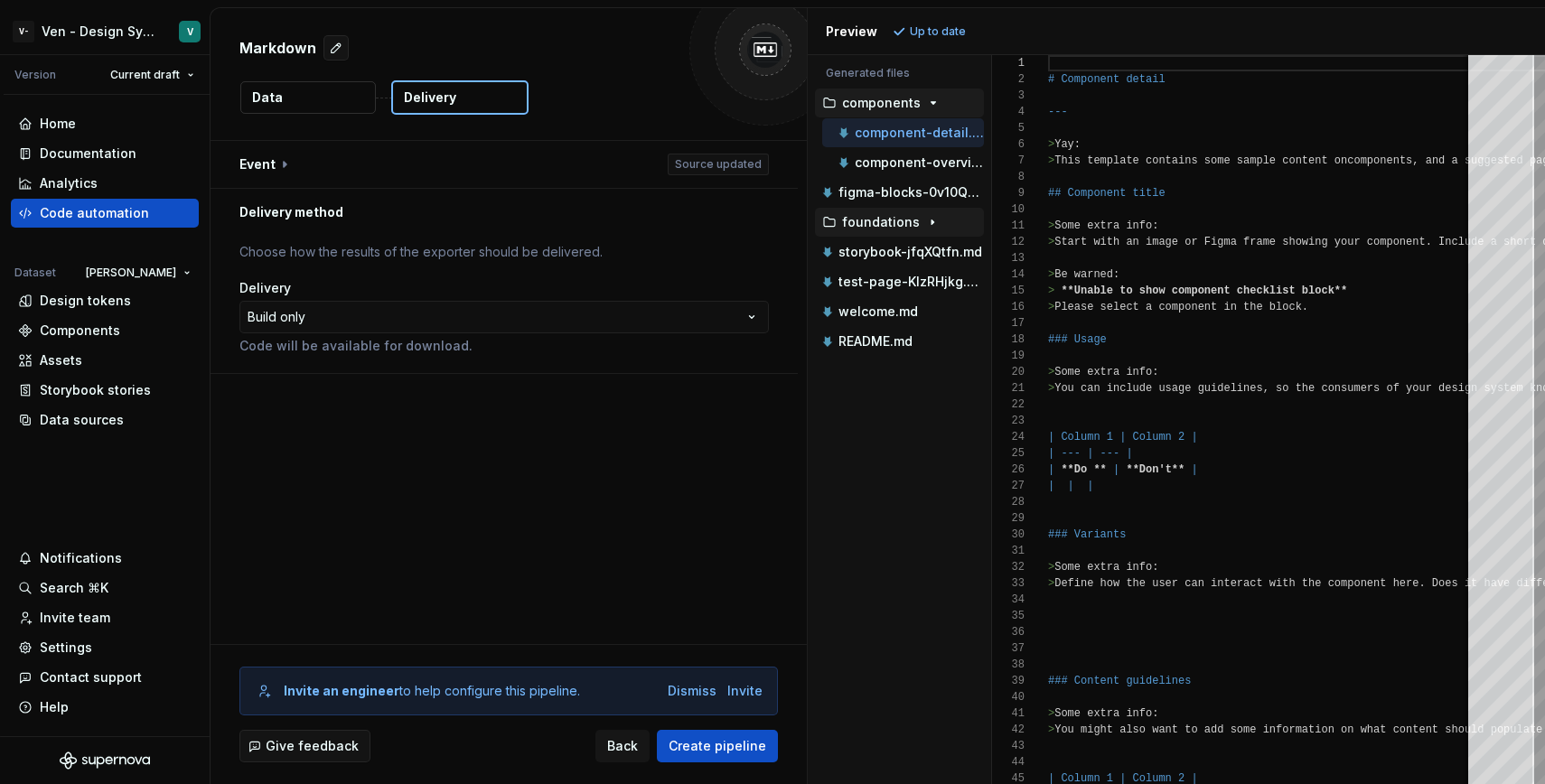
click at [914, 228] on div "foundations" at bounding box center [900, 222] width 165 height 14
click at [914, 286] on p "update-slug-name.md" at bounding box center [919, 281] width 129 height 14
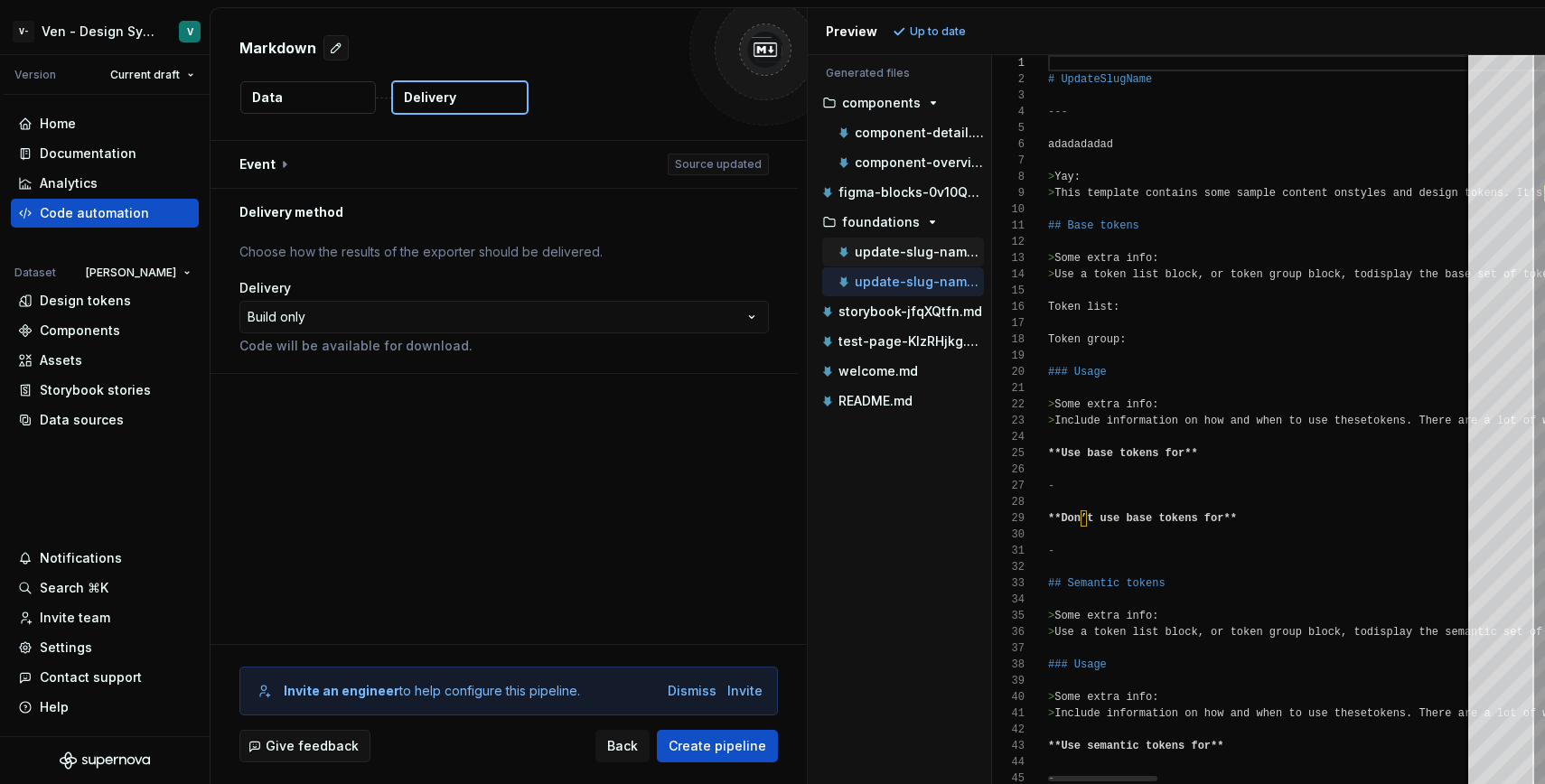
click at [928, 254] on p "update-slug-name-two.md" at bounding box center [919, 251] width 129 height 14
type textarea "**********"
